Goal: Transaction & Acquisition: Subscribe to service/newsletter

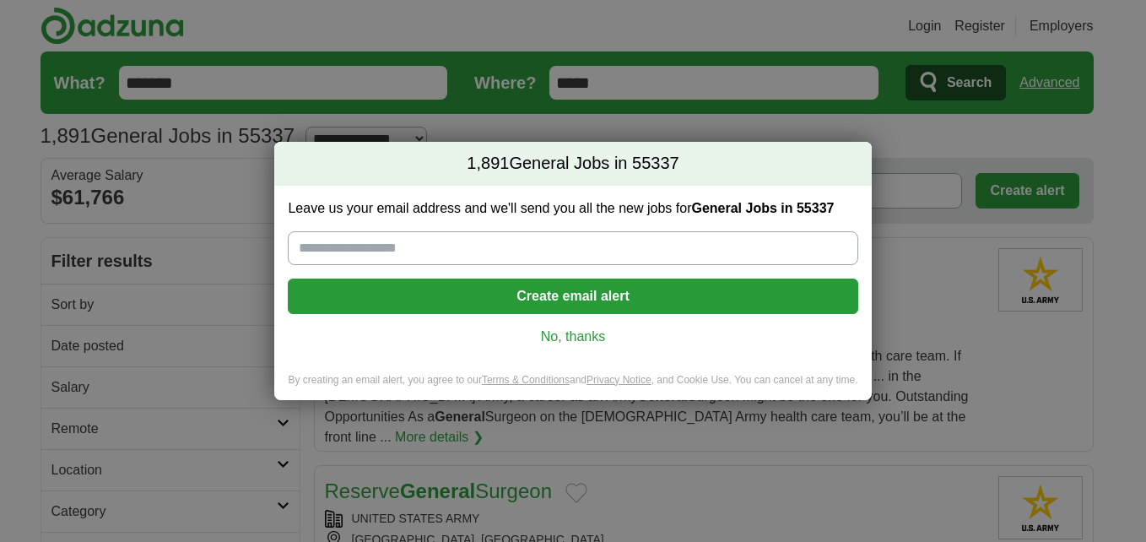
click at [358, 248] on input "Leave us your email address and we'll send you all the new jobs for General Job…" at bounding box center [573, 248] width 570 height 34
type input "**********"
click at [422, 302] on button "Create email alert" at bounding box center [573, 296] width 570 height 35
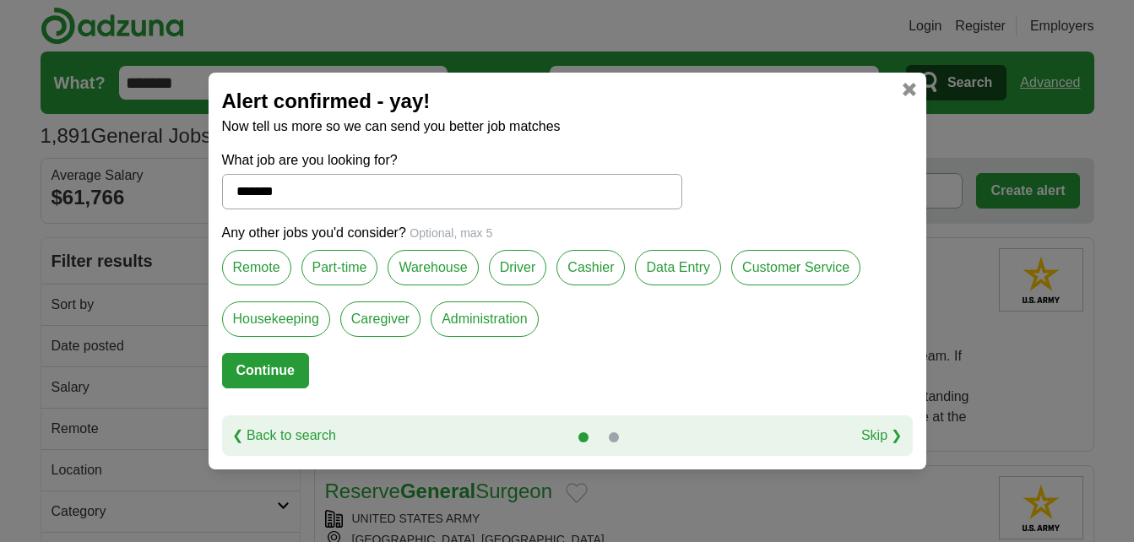
click at [297, 320] on label "Housekeeping" at bounding box center [276, 318] width 108 height 35
click at [273, 369] on button "Continue" at bounding box center [265, 370] width 87 height 35
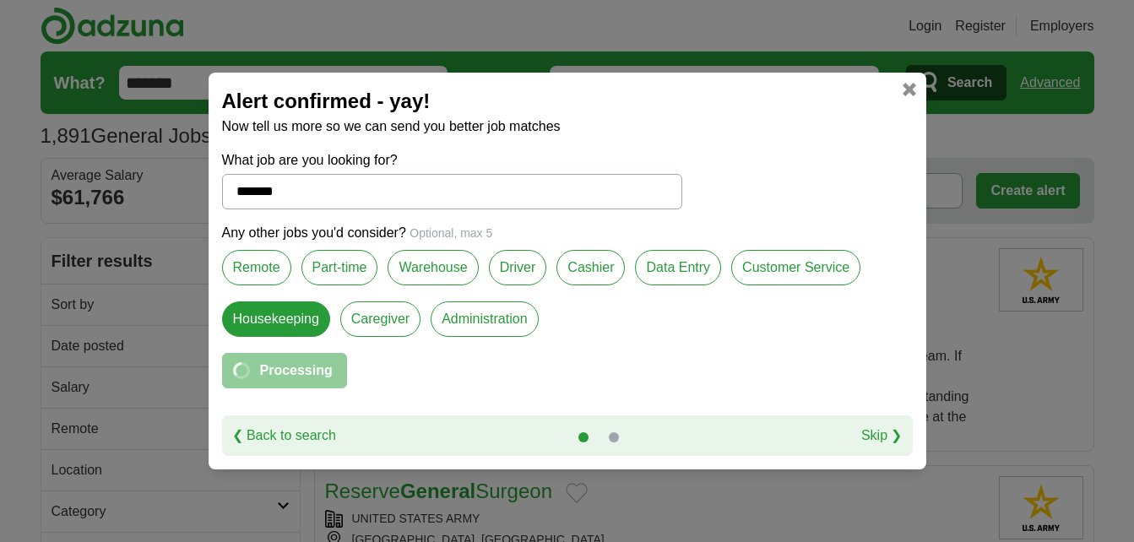
select select "**"
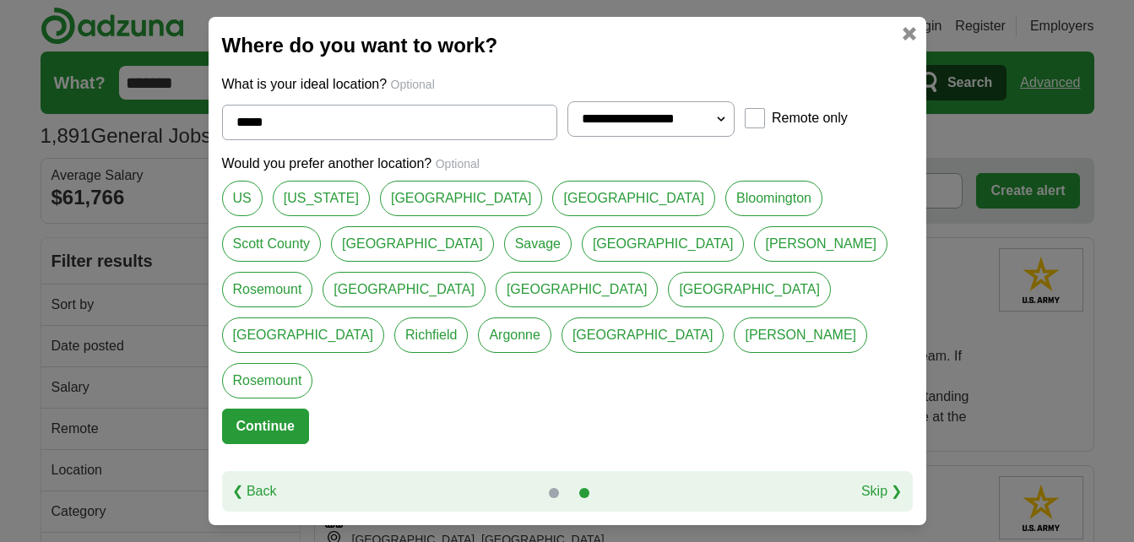
click at [733, 334] on link "[PERSON_NAME]" at bounding box center [799, 334] width 133 height 35
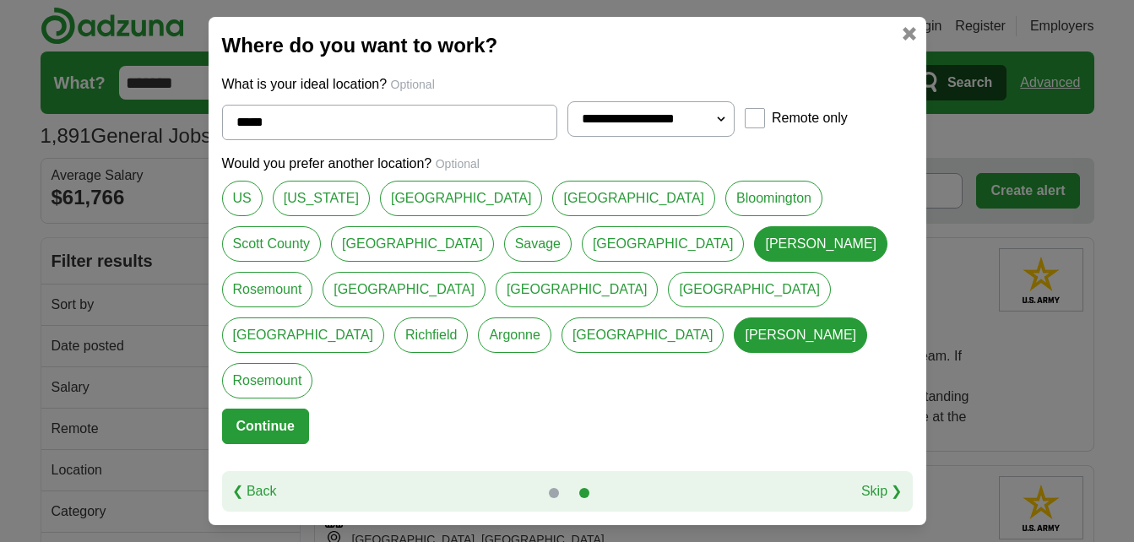
click at [647, 333] on link "[GEOGRAPHIC_DATA]" at bounding box center [642, 334] width 163 height 35
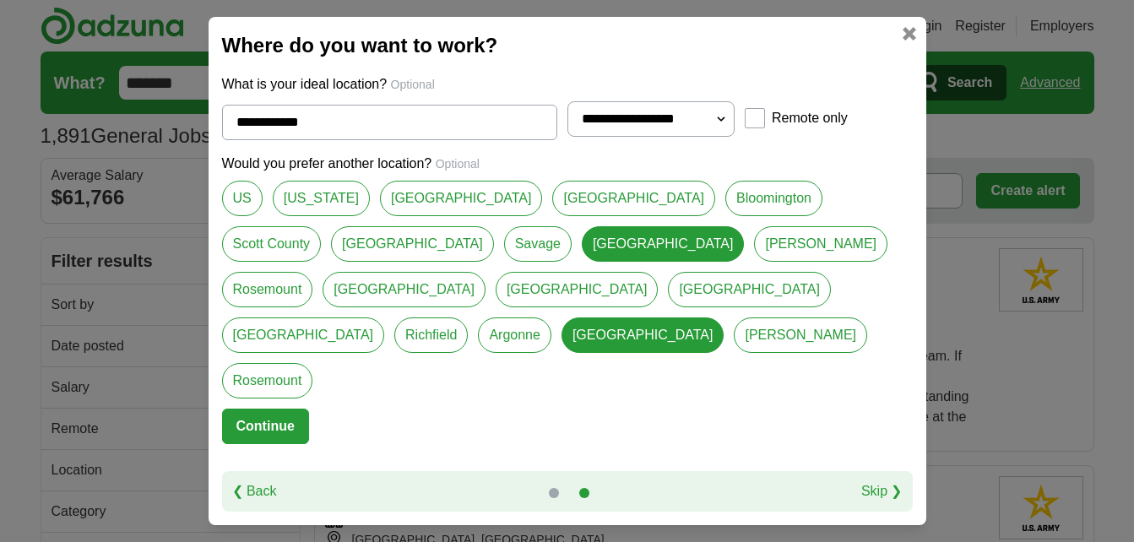
click at [331, 262] on link "[GEOGRAPHIC_DATA]" at bounding box center [412, 243] width 163 height 35
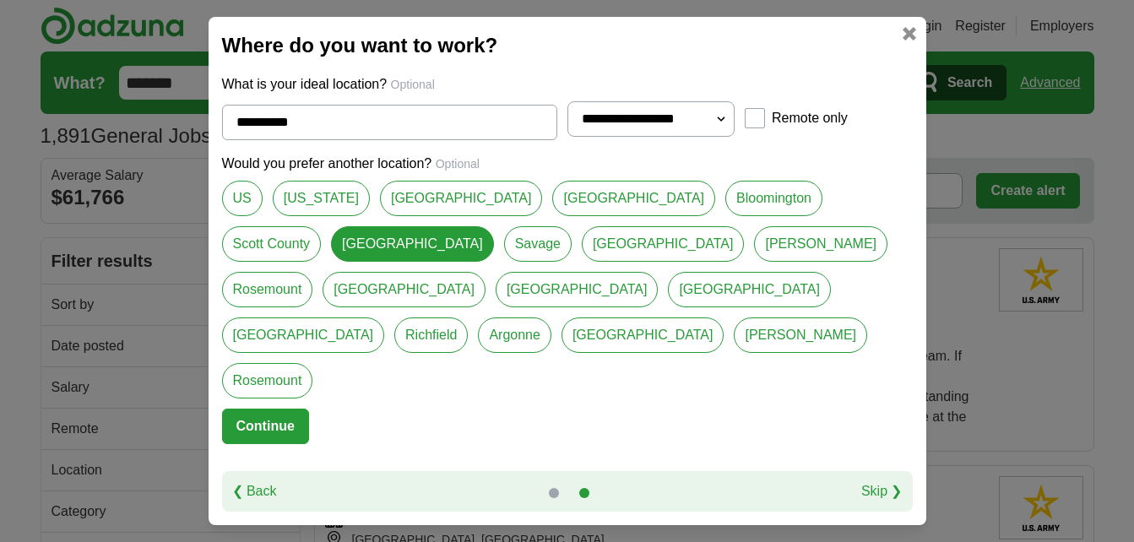
click at [725, 216] on link "Bloomington" at bounding box center [773, 198] width 97 height 35
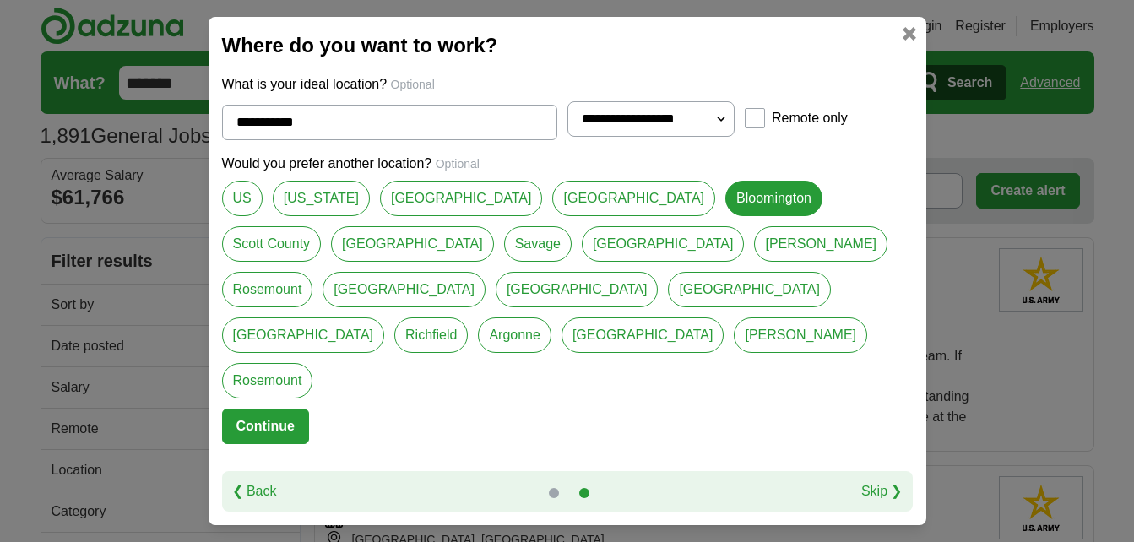
click at [317, 216] on link "[US_STATE]" at bounding box center [321, 198] width 97 height 35
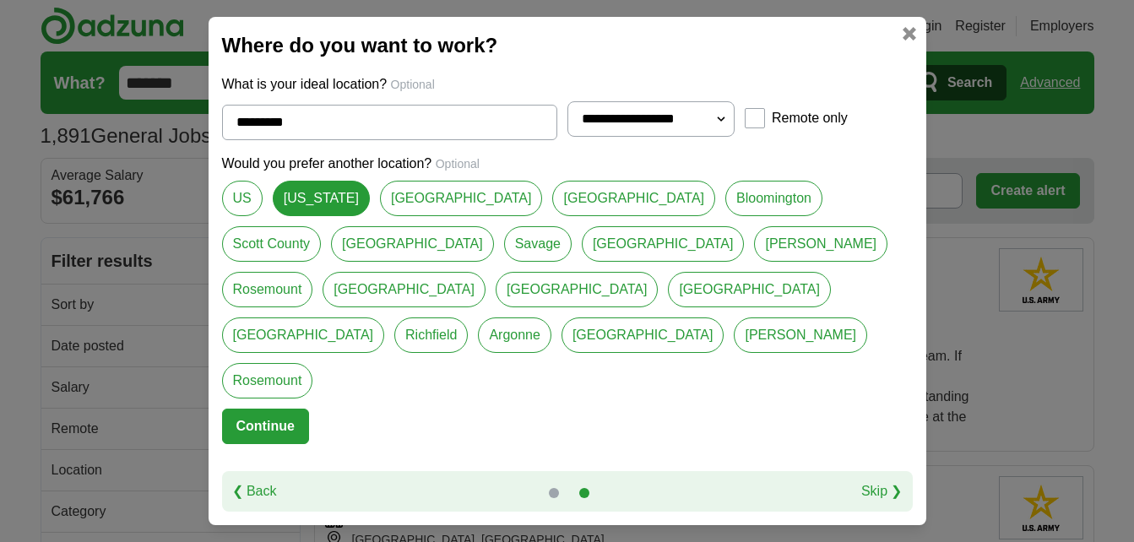
click at [331, 262] on link "[GEOGRAPHIC_DATA]" at bounding box center [412, 243] width 163 height 35
type input "**********"
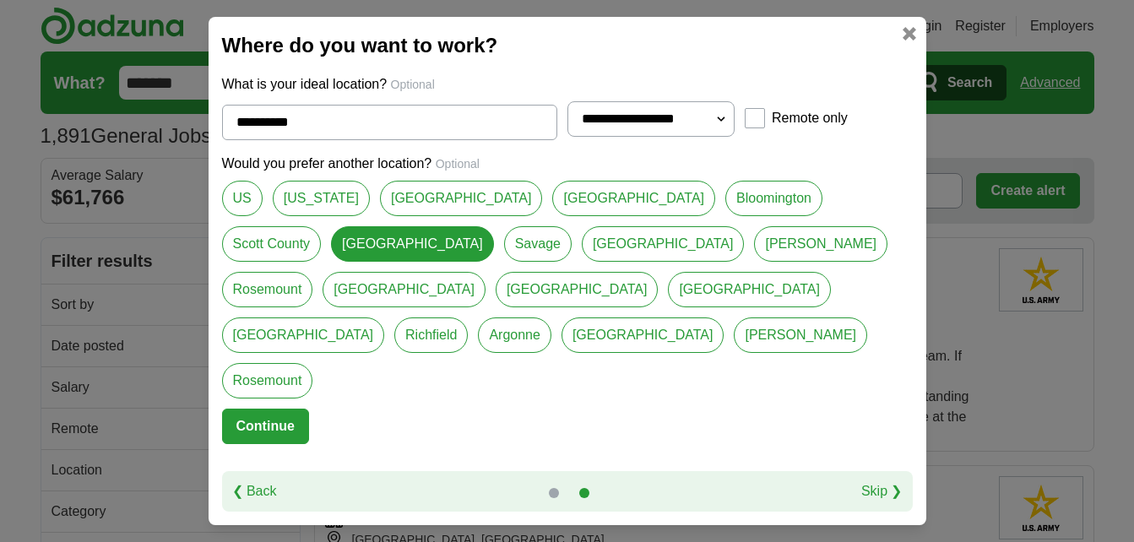
click at [272, 409] on button "Continue" at bounding box center [265, 426] width 87 height 35
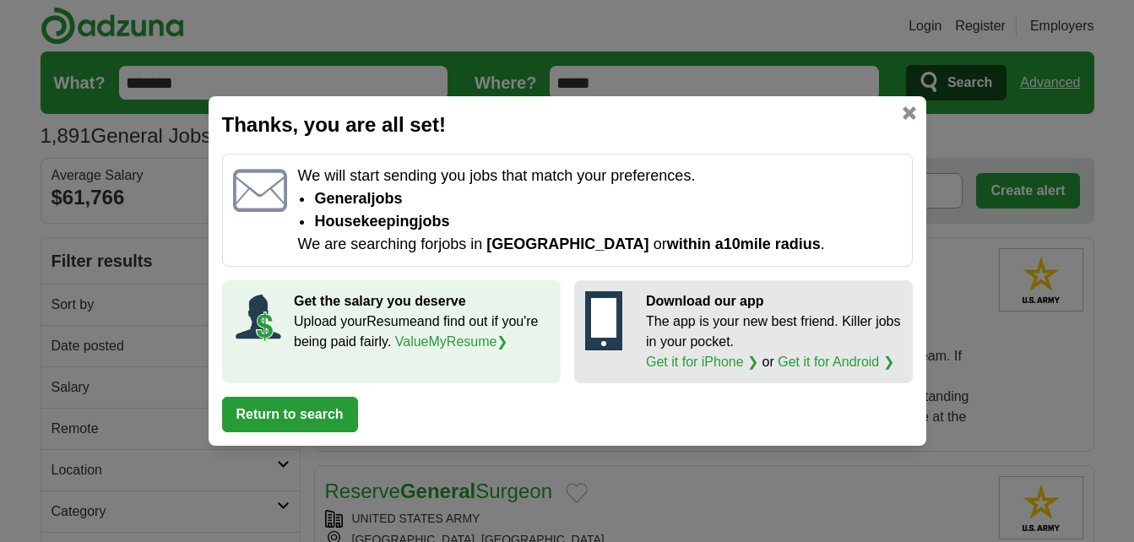
click at [912, 115] on link at bounding box center [909, 113] width 14 height 14
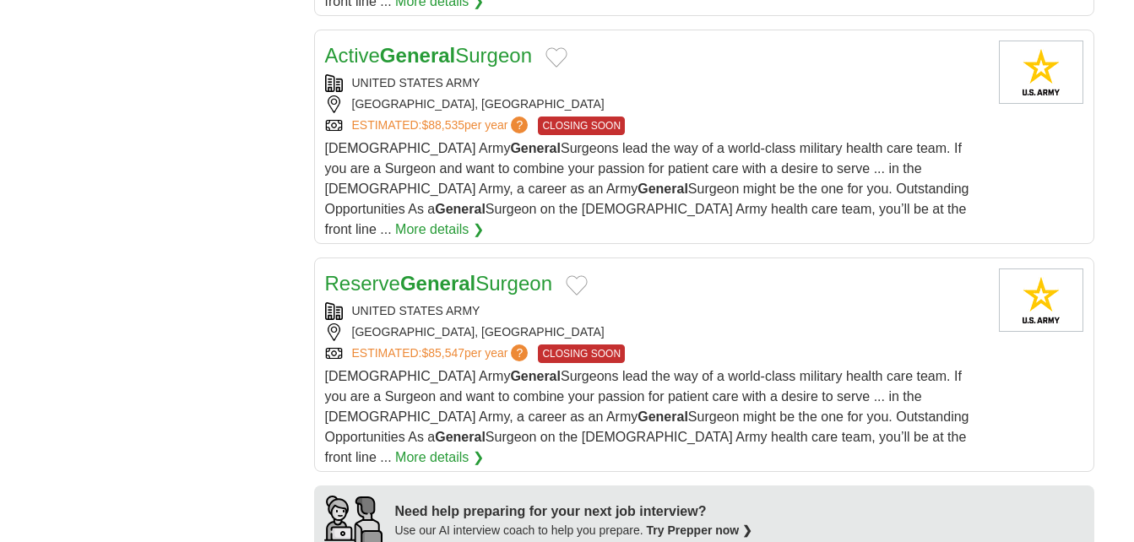
scroll to position [1154, 0]
